Goal: Transaction & Acquisition: Purchase product/service

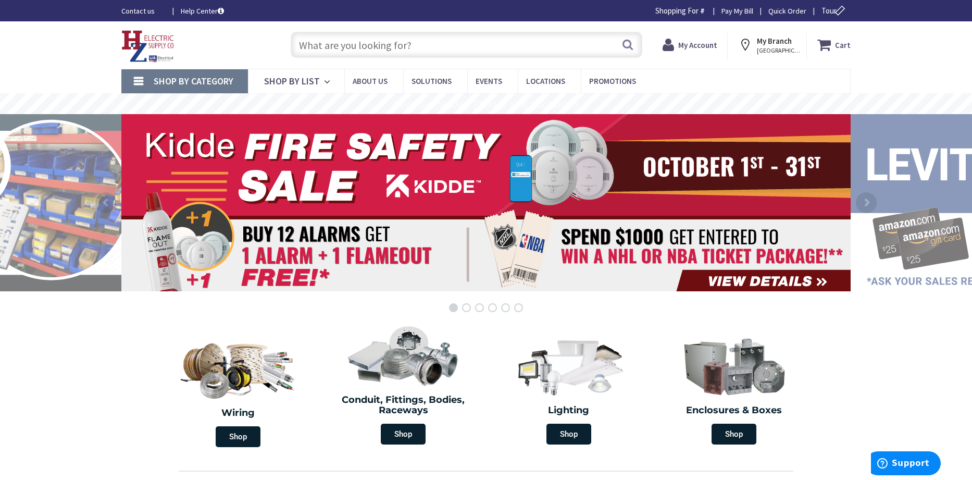
click at [342, 44] on input "text" at bounding box center [466, 45] width 351 height 26
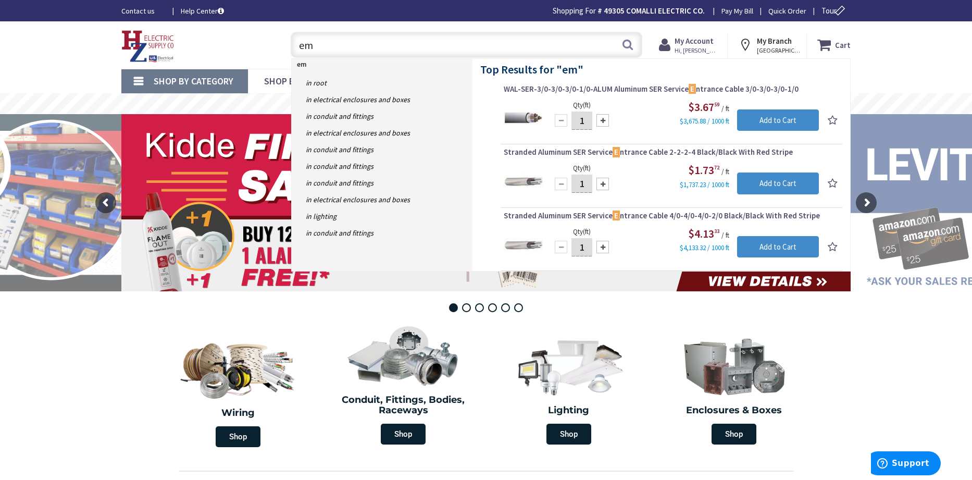
type input "emt"
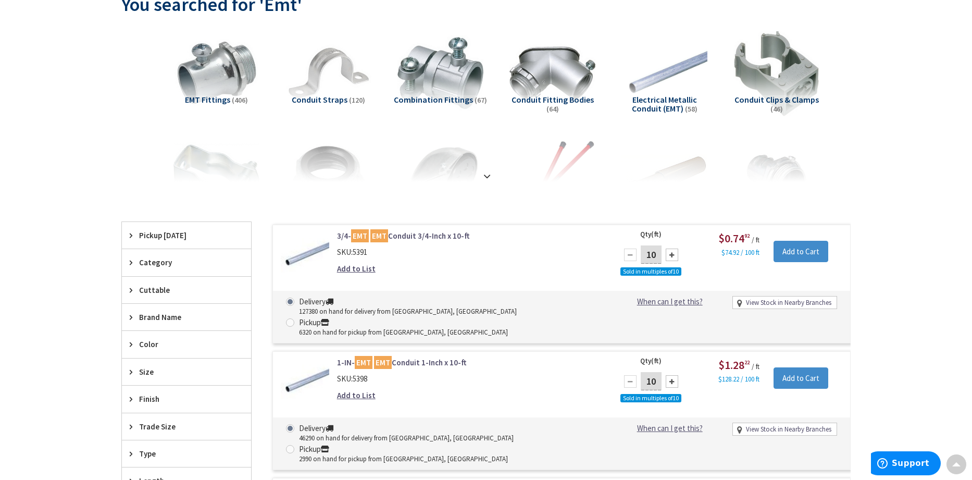
scroll to position [106, 0]
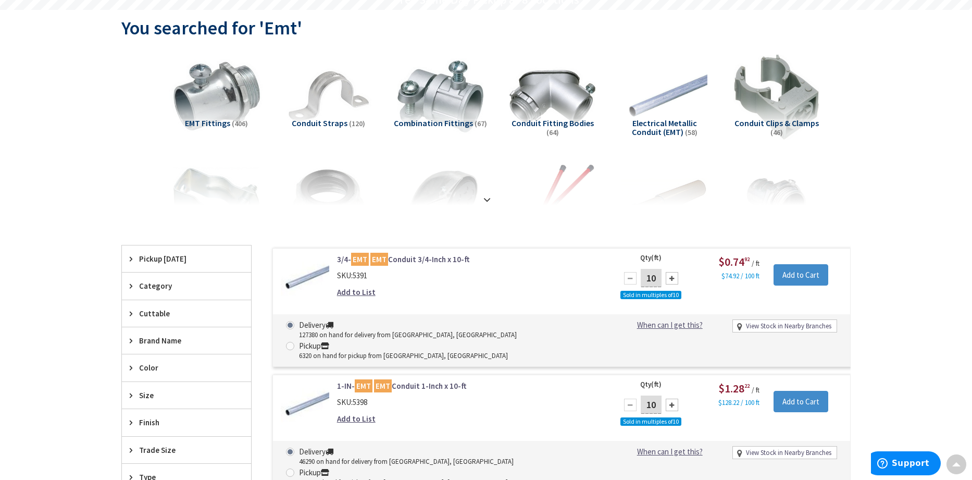
click at [226, 105] on img at bounding box center [216, 96] width 94 height 94
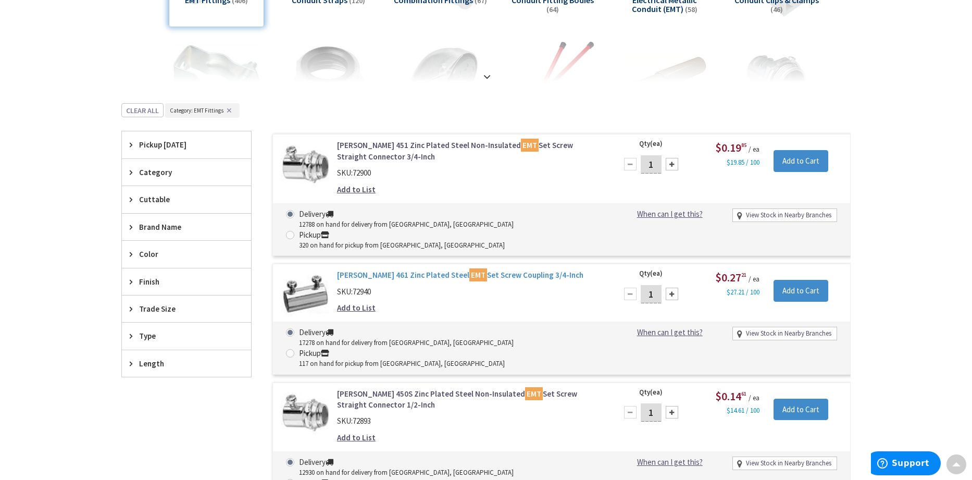
scroll to position [0, 0]
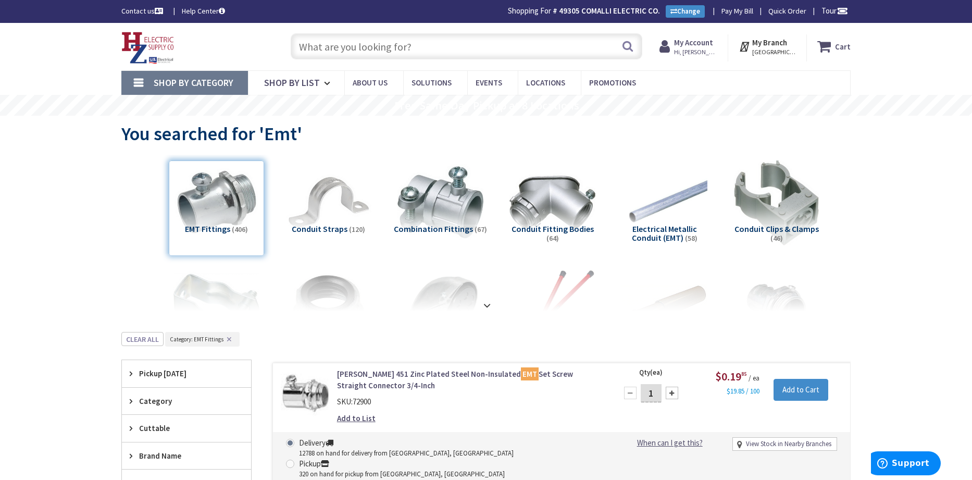
click at [331, 226] on span "Conduit Straps" at bounding box center [320, 228] width 56 height 10
click at [333, 231] on div "Conduit Straps (120)" at bounding box center [328, 207] width 95 height 95
click at [330, 190] on img at bounding box center [328, 202] width 94 height 94
click at [487, 304] on strong at bounding box center [487, 304] width 12 height 11
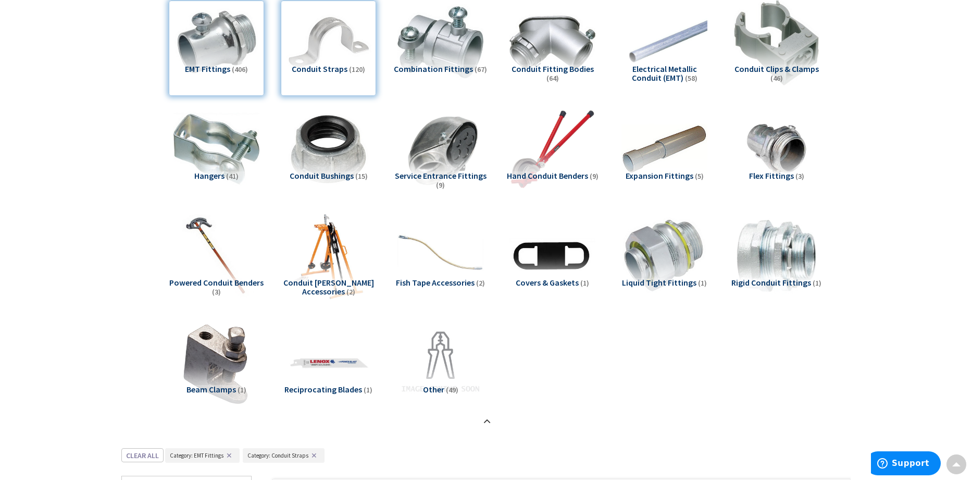
scroll to position [156, 0]
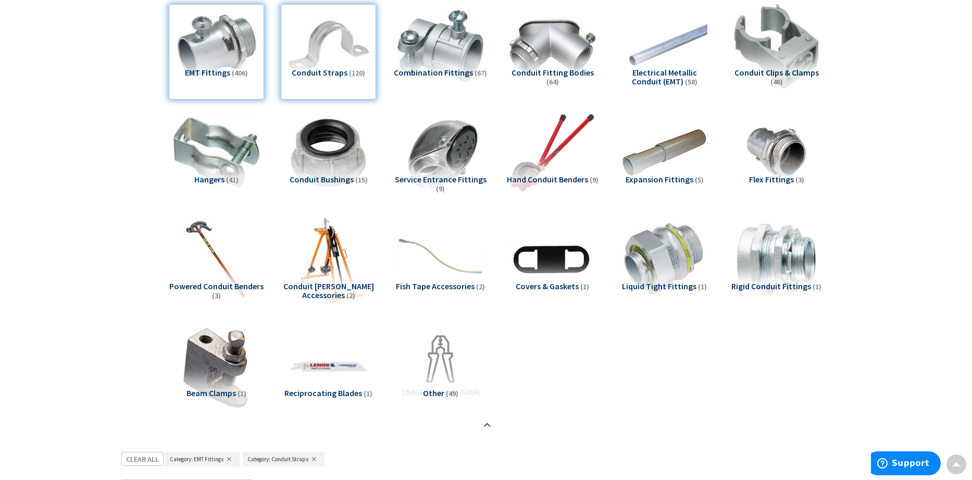
click at [214, 179] on span "Hangers" at bounding box center [209, 179] width 30 height 10
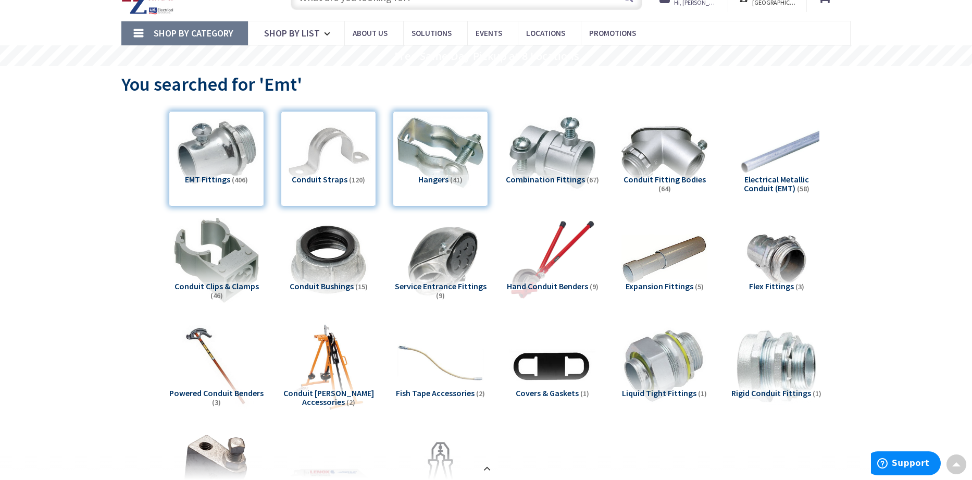
scroll to position [0, 0]
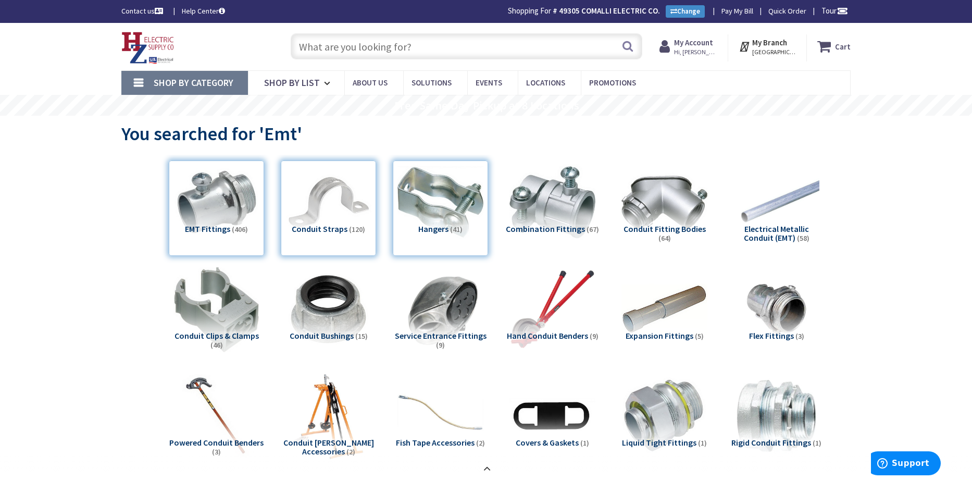
click at [317, 48] on input "text" at bounding box center [466, 46] width 351 height 26
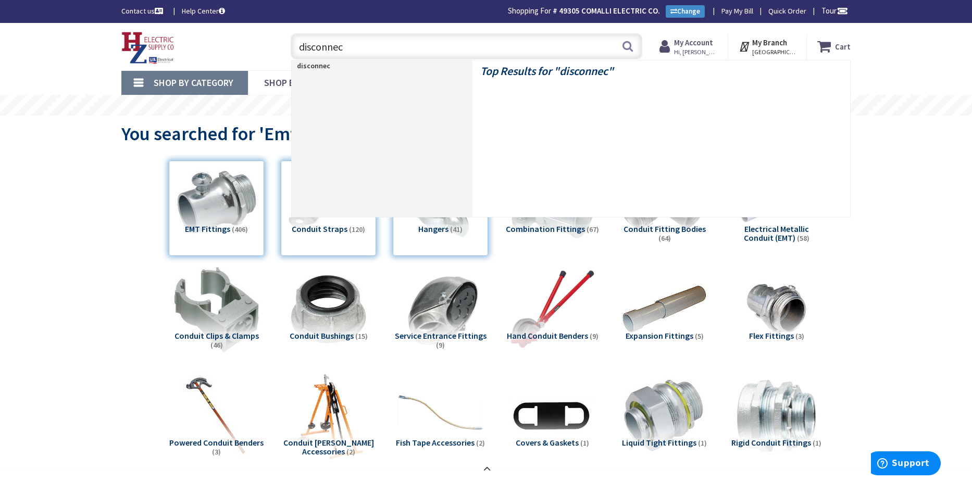
type input "disconnect"
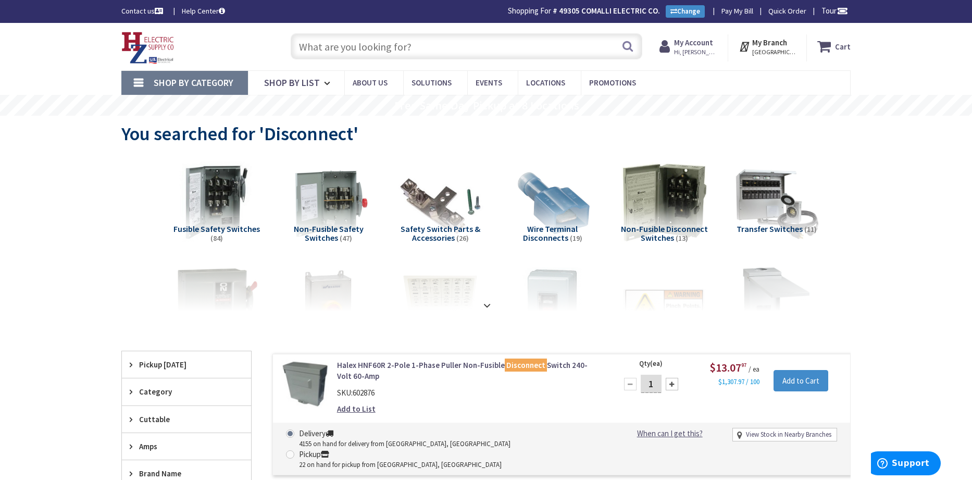
click at [326, 51] on input "text" at bounding box center [466, 46] width 351 height 26
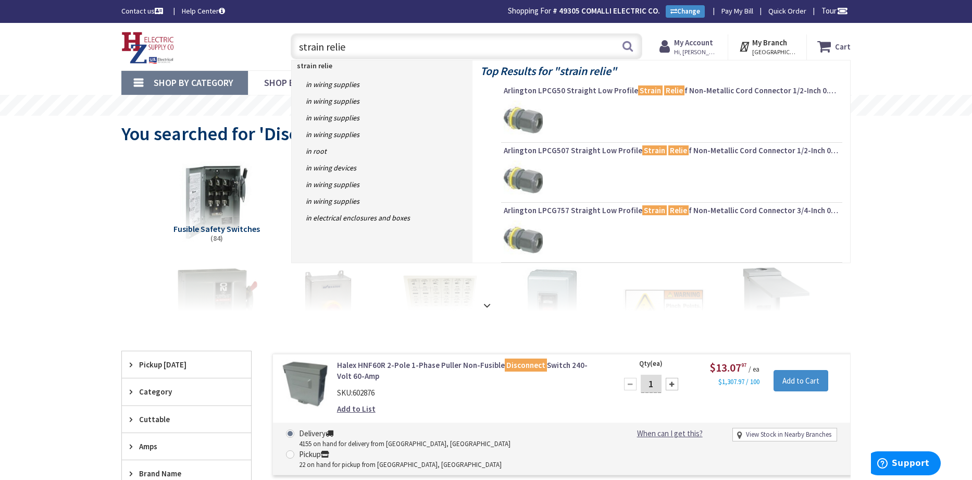
type input "strain relief"
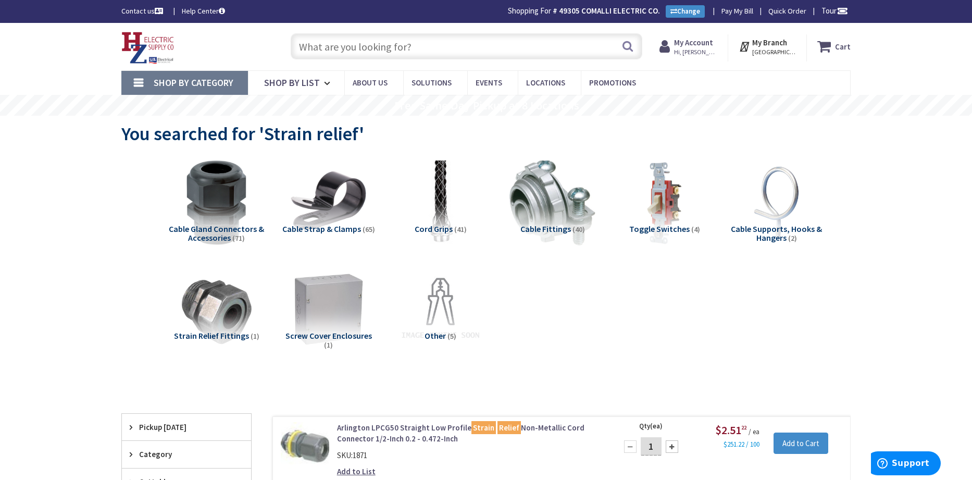
click at [349, 48] on input "text" at bounding box center [466, 46] width 351 height 26
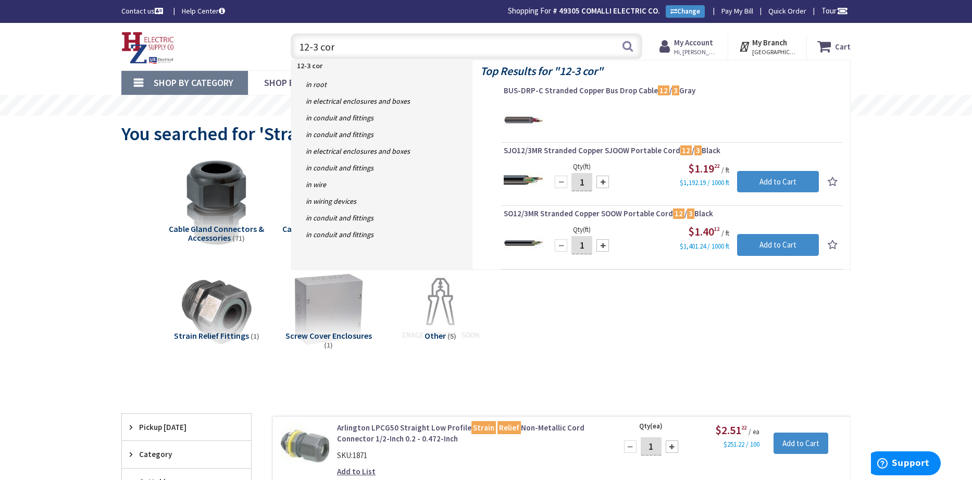
type input "12-3 cord"
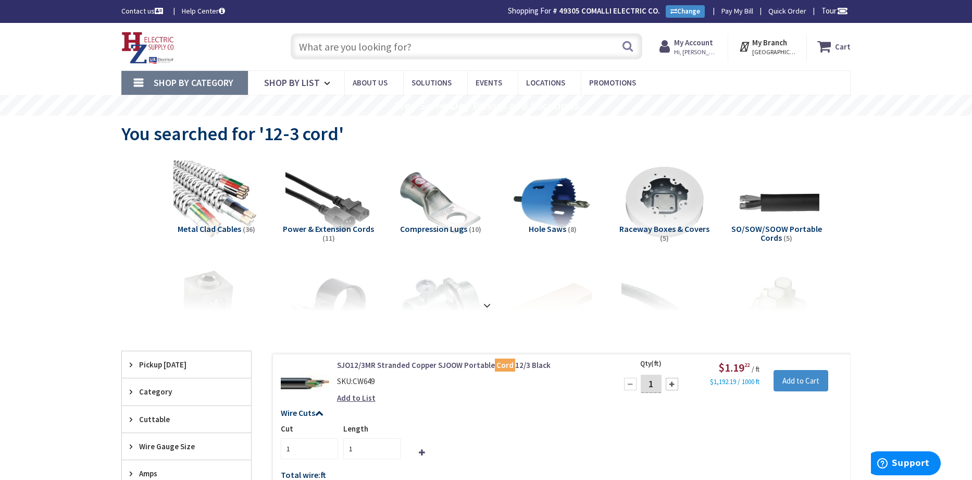
click at [356, 51] on input "text" at bounding box center [466, 46] width 351 height 26
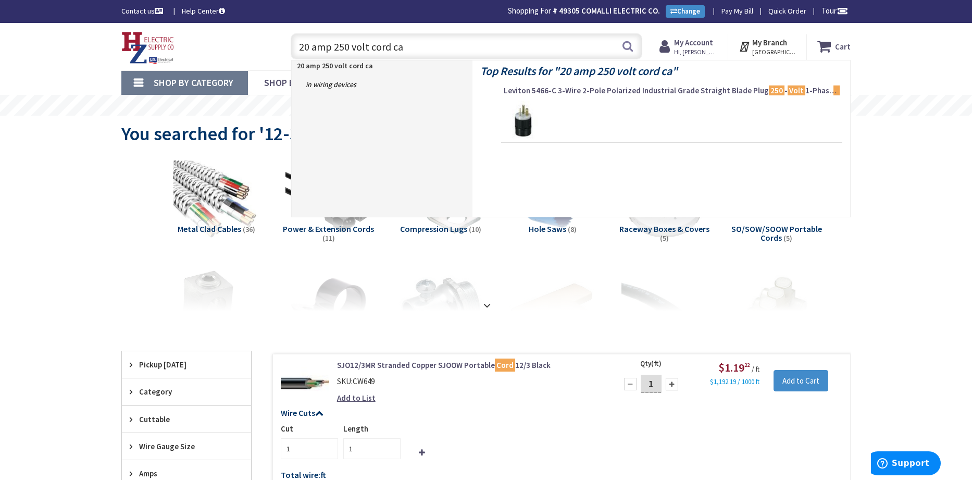
type input "20 amp 250 volt cord cap"
